Goal: Register for event/course

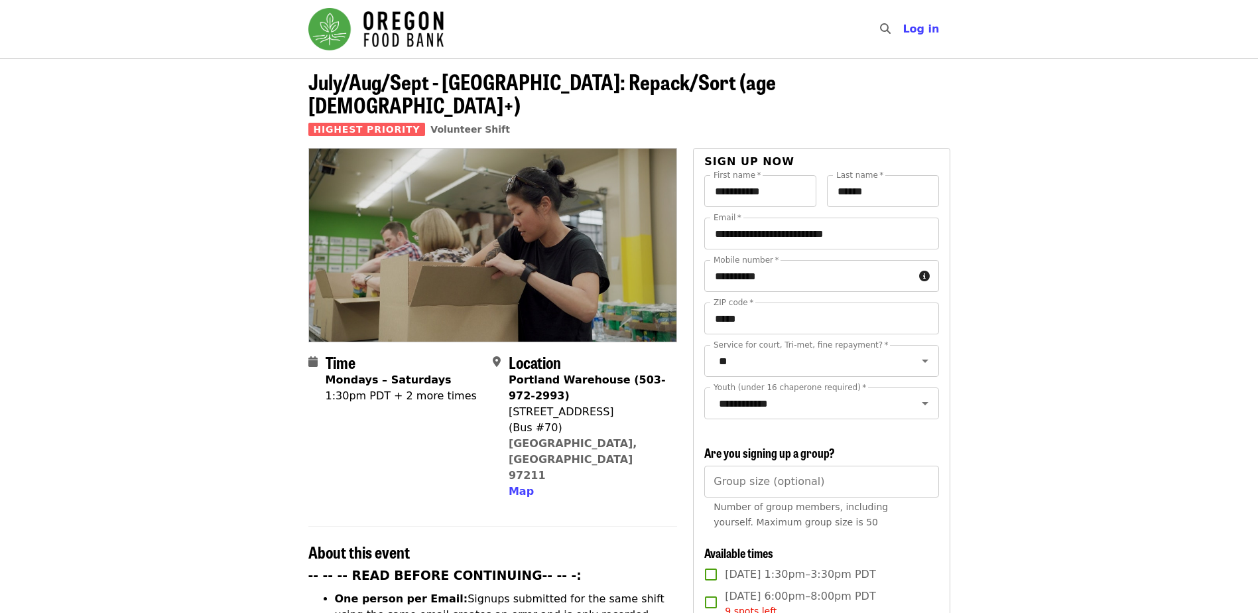
click at [355, 123] on span "Highest Priority" at bounding box center [366, 129] width 117 height 13
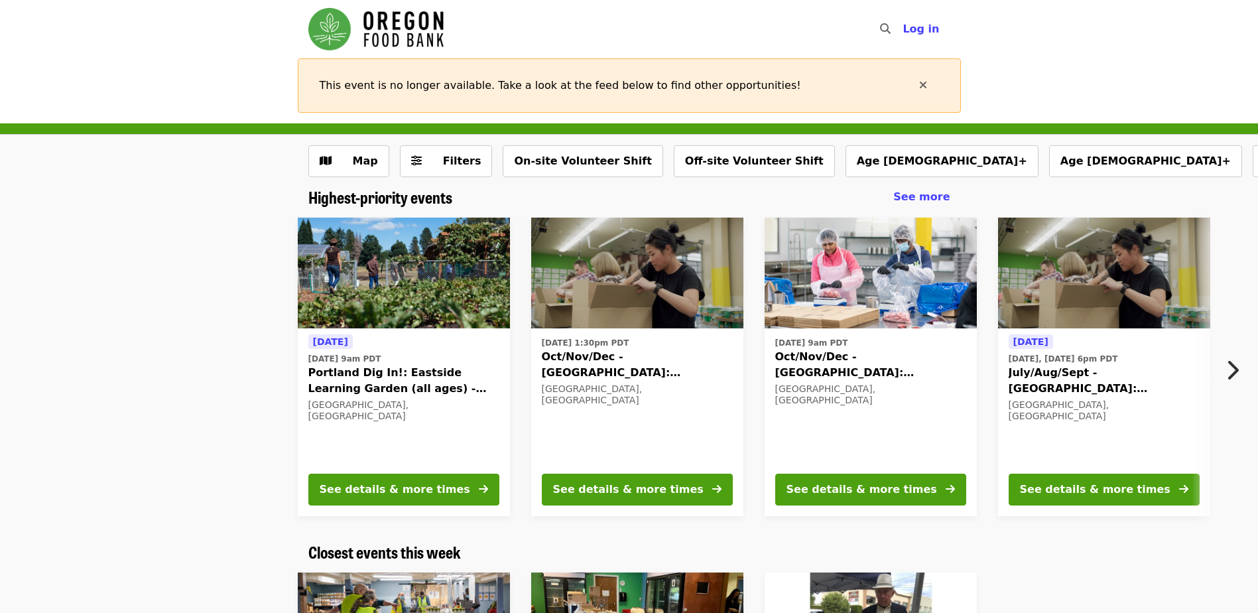
click at [320, 271] on img at bounding box center [404, 273] width 212 height 111
